Goal: Find specific page/section: Find specific page/section

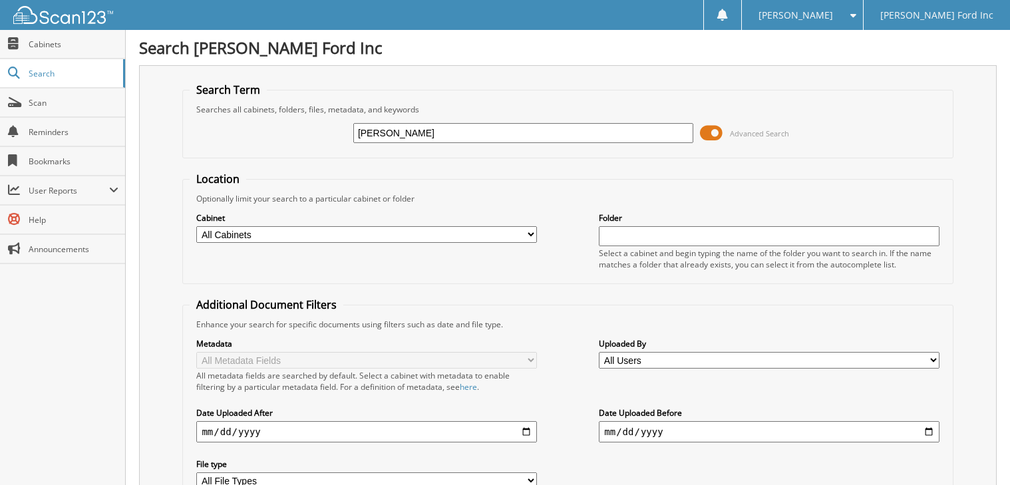
click at [714, 132] on span at bounding box center [711, 133] width 23 height 20
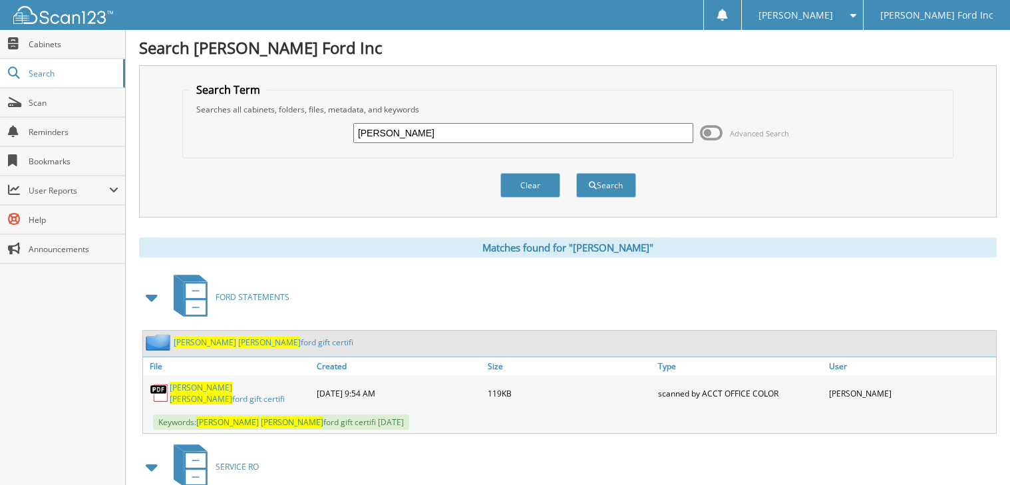
click at [444, 130] on input "KARL FLAMMER" at bounding box center [523, 133] width 340 height 20
type input "K"
type input "STRIPE"
click at [605, 183] on button "Search" at bounding box center [606, 185] width 60 height 25
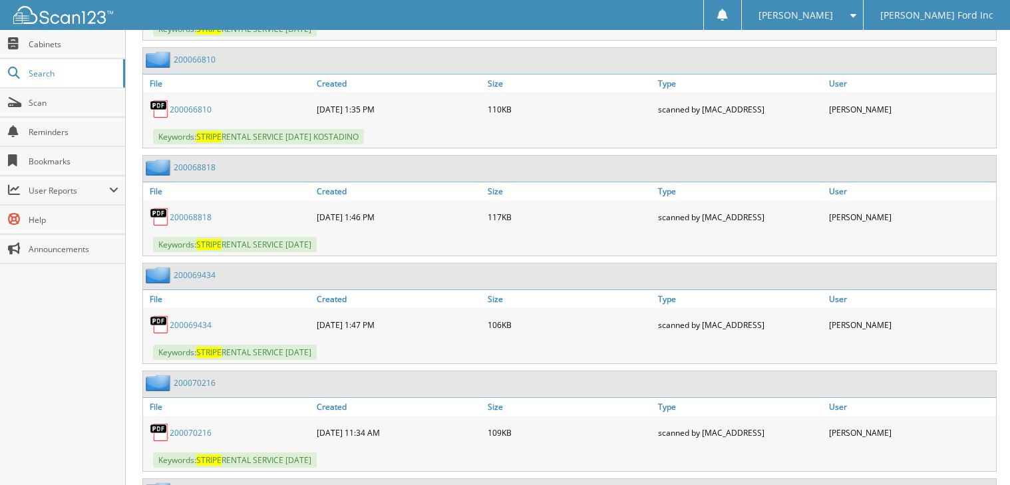
scroll to position [9469, 0]
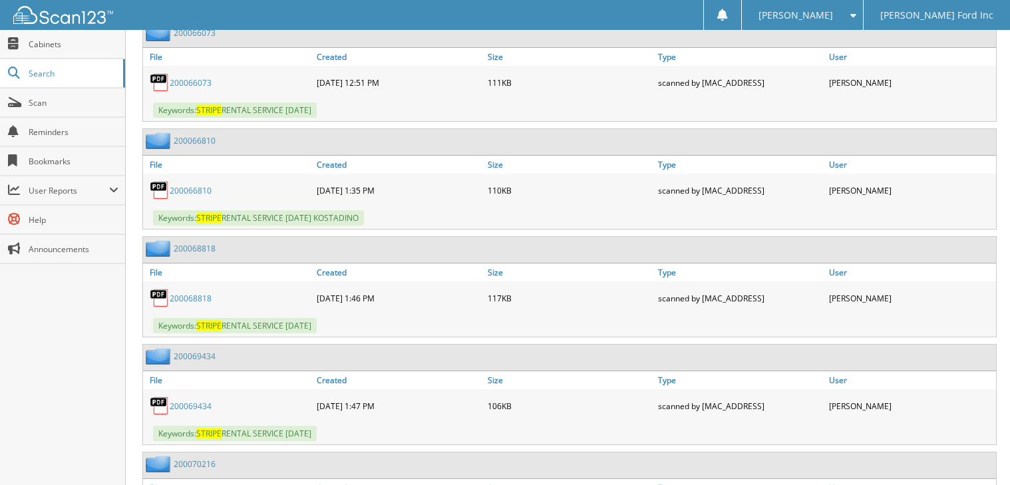
click at [184, 196] on link "200066810" at bounding box center [191, 190] width 42 height 11
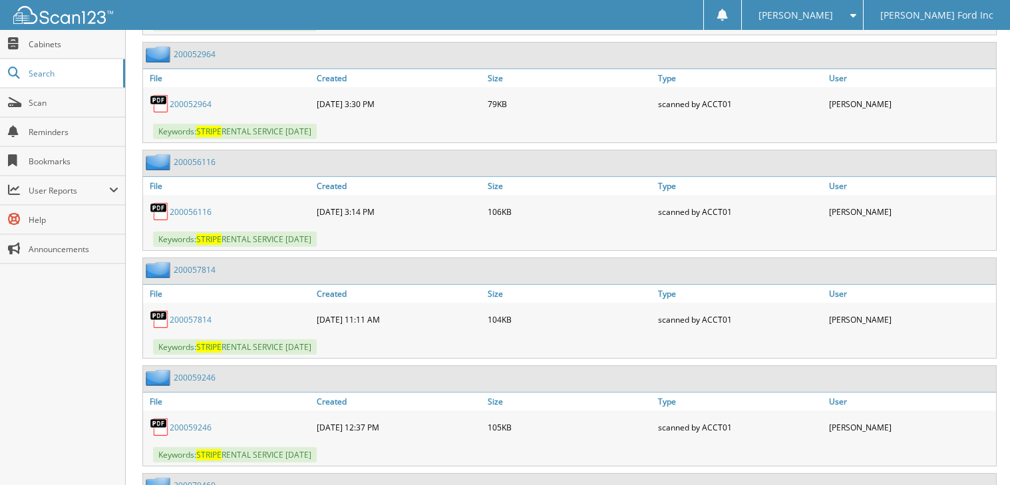
scroll to position [53901, 0]
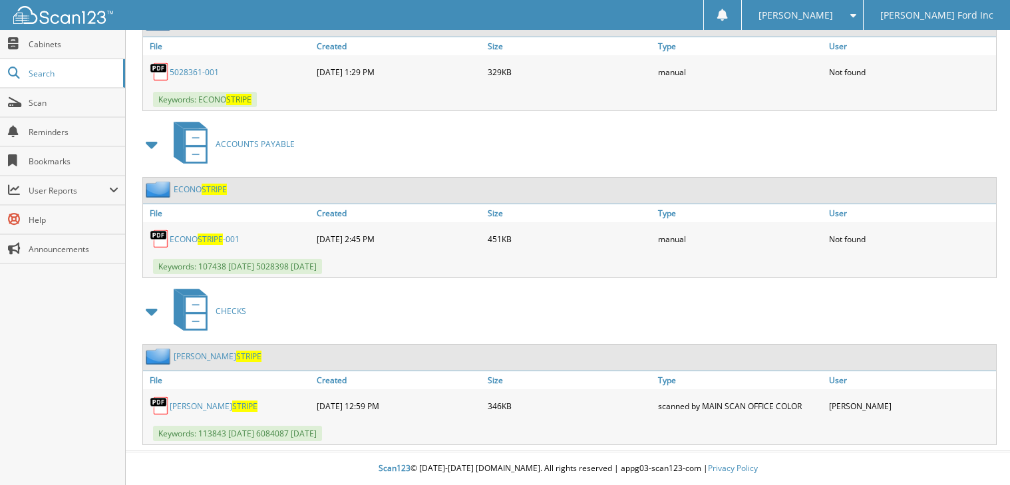
click at [188, 405] on link "PETER STRIPE" at bounding box center [214, 406] width 88 height 11
click at [72, 45] on span "Cabinets" at bounding box center [74, 44] width 90 height 11
